Goal: Task Accomplishment & Management: Manage account settings

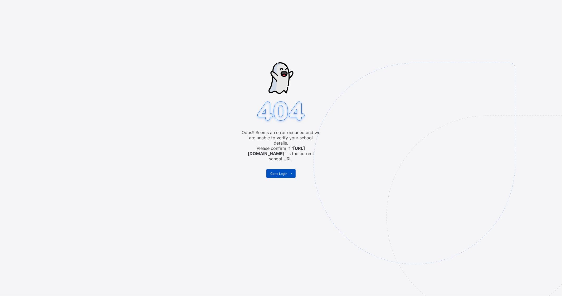
click at [281, 172] on span "Go to Login" at bounding box center [278, 174] width 17 height 4
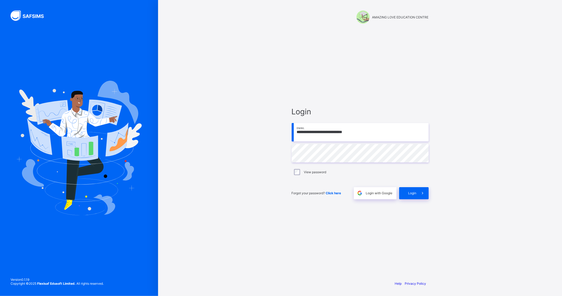
click at [441, 113] on div "**********" at bounding box center [360, 148] width 404 height 296
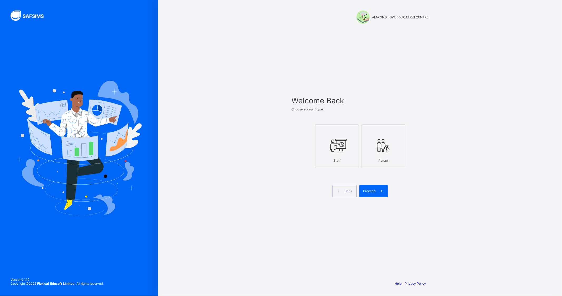
click at [340, 148] on icon at bounding box center [337, 146] width 18 height 16
click at [368, 189] on div "Proceed" at bounding box center [373, 191] width 28 height 12
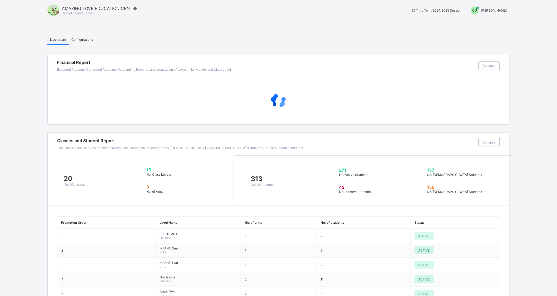
click at [496, 10] on span "[PERSON_NAME]" at bounding box center [495, 10] width 26 height 4
click at [493, 24] on span "Switch to Admin View" at bounding box center [487, 22] width 40 height 6
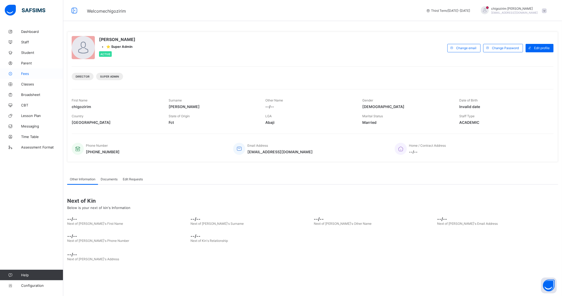
click at [26, 72] on span "Fees" at bounding box center [42, 74] width 42 height 4
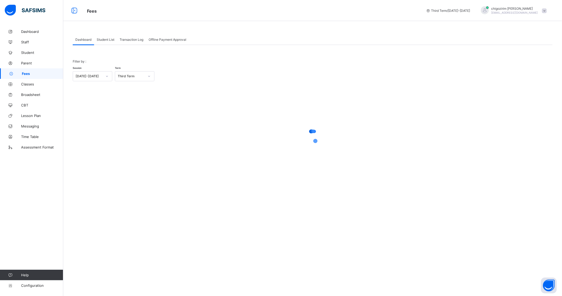
click at [112, 41] on span "Student List" at bounding box center [106, 40] width 18 height 4
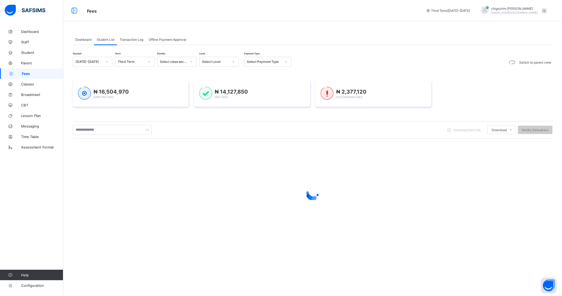
click at [103, 63] on div at bounding box center [106, 62] width 9 height 8
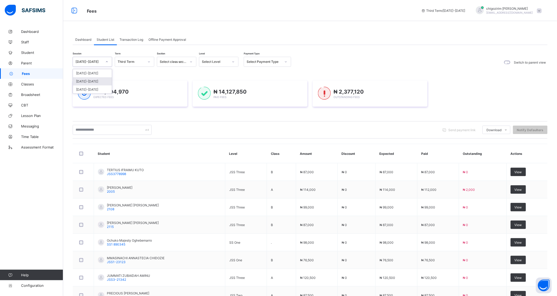
click at [97, 80] on div "[DATE]-[DATE]" at bounding box center [92, 81] width 39 height 8
click at [142, 62] on div "Select term" at bounding box center [129, 61] width 29 height 7
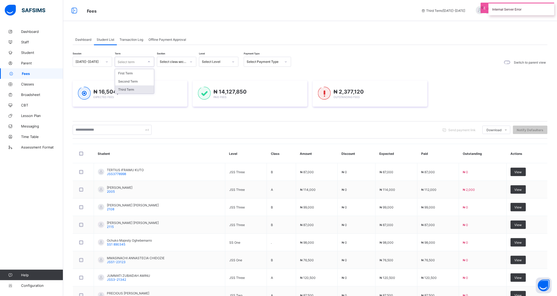
click at [134, 88] on div "Third Term" at bounding box center [134, 90] width 39 height 8
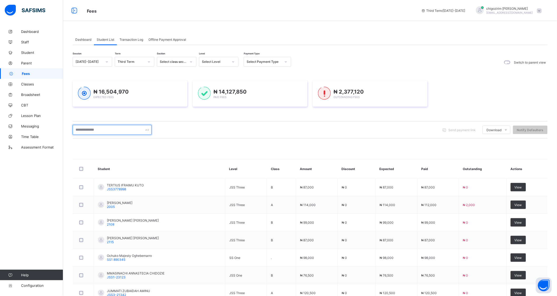
click at [123, 128] on input "text" at bounding box center [112, 130] width 79 height 10
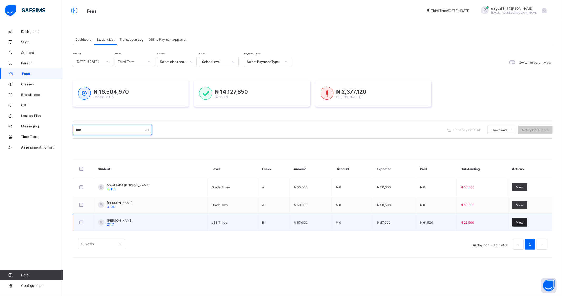
type input "****"
click at [515, 223] on div "View" at bounding box center [519, 223] width 15 height 8
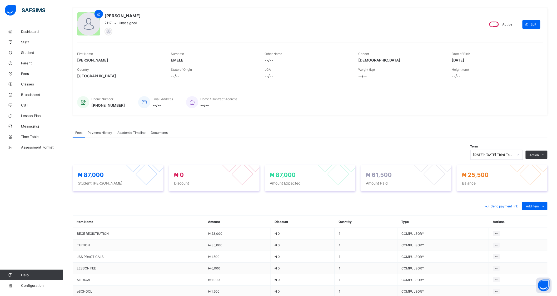
scroll to position [29, 0]
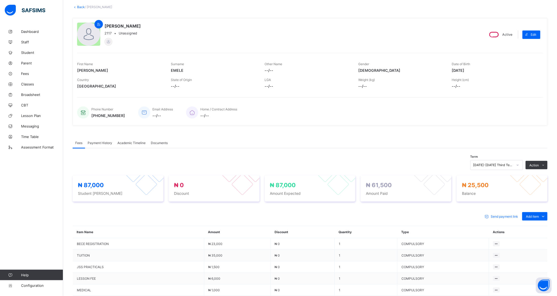
click at [101, 143] on span "Payment History" at bounding box center [100, 143] width 24 height 4
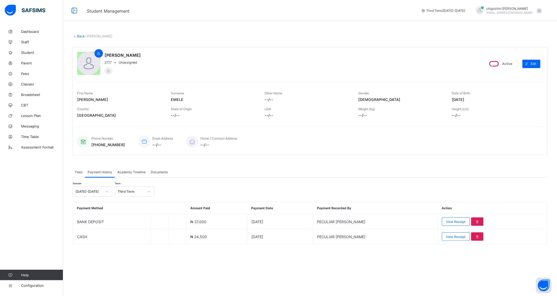
scroll to position [0, 0]
click at [136, 189] on div "Third Term" at bounding box center [129, 191] width 29 height 7
click at [135, 210] on div "Second Term" at bounding box center [134, 211] width 39 height 8
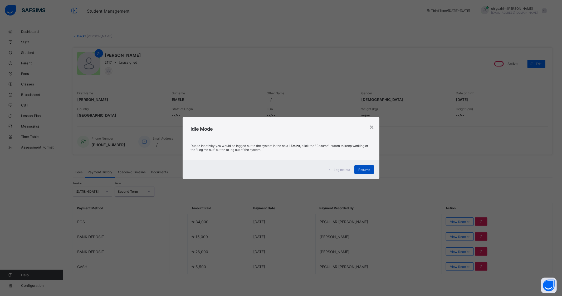
click at [364, 168] on span "Resume" at bounding box center [364, 170] width 12 height 4
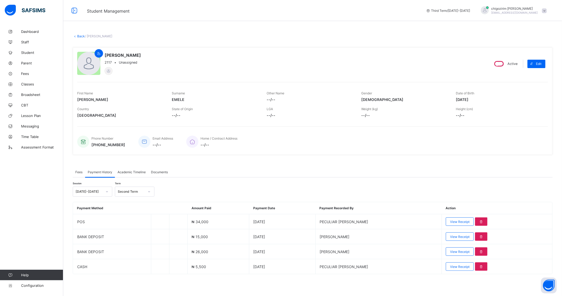
drag, startPoint x: 104, startPoint y: 55, endPoint x: 141, endPoint y: 55, distance: 36.3
click at [141, 55] on div "[PERSON_NAME] 2117 • Unassigned" at bounding box center [281, 64] width 408 height 24
copy span "[PERSON_NAME]"
click at [79, 171] on span "Fees" at bounding box center [78, 172] width 7 height 4
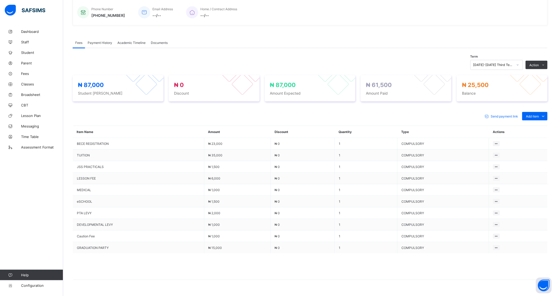
scroll to position [140, 0]
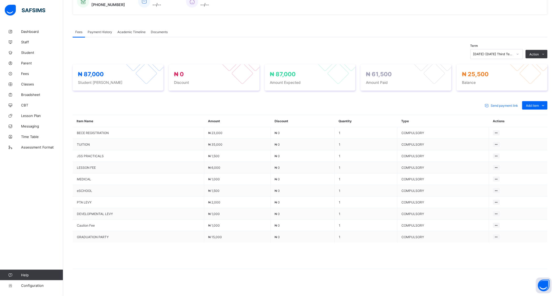
click at [105, 31] on span "Payment History" at bounding box center [100, 32] width 24 height 4
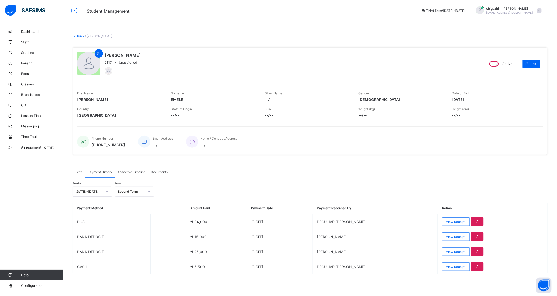
scroll to position [0, 0]
click at [145, 191] on div at bounding box center [149, 192] width 9 height 8
click at [140, 201] on div "Third Term" at bounding box center [134, 203] width 39 height 8
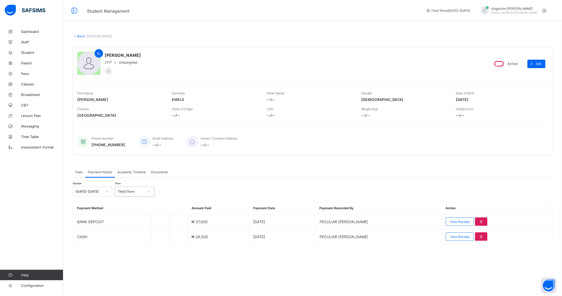
click at [81, 171] on span "Fees" at bounding box center [78, 172] width 7 height 4
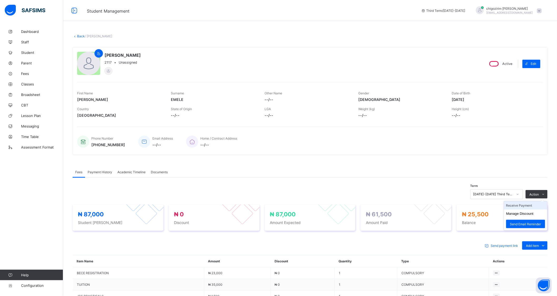
click at [530, 205] on li "Receive Payment" at bounding box center [525, 206] width 43 height 8
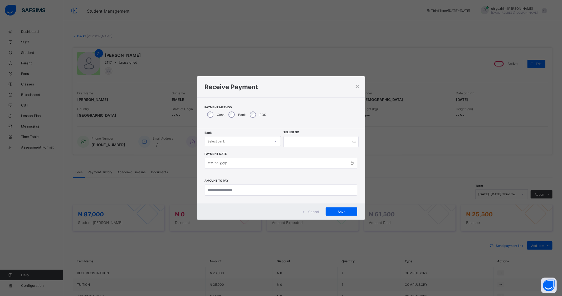
click at [236, 137] on div "Select bank" at bounding box center [243, 141] width 76 height 10
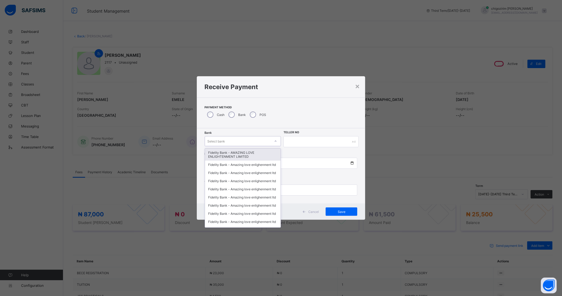
click at [236, 151] on div "Fidelity Bank - AMAZING LOVE ENLIGHTENMENT LIMITED" at bounding box center [243, 155] width 76 height 12
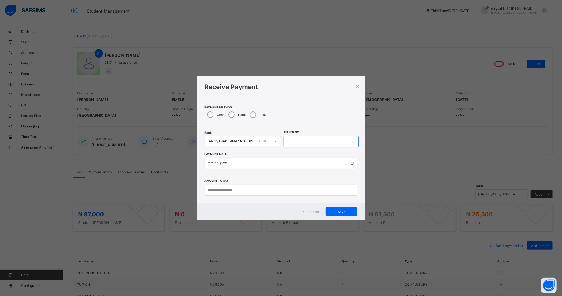
click at [286, 142] on input "text" at bounding box center [320, 141] width 75 height 11
type input "********"
click at [350, 162] on input "date" at bounding box center [281, 163] width 153 height 11
type input "**********"
click at [234, 191] on input "currency" at bounding box center [281, 190] width 153 height 11
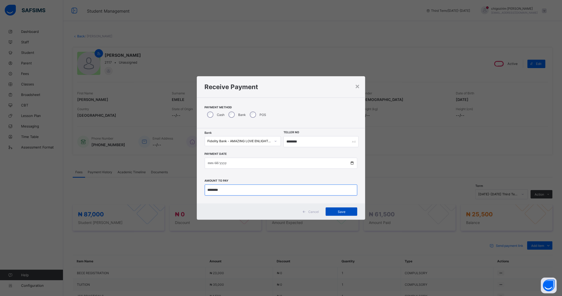
type input "********"
click at [355, 210] on div "Save" at bounding box center [341, 212] width 32 height 8
